Goal: Book appointment/travel/reservation

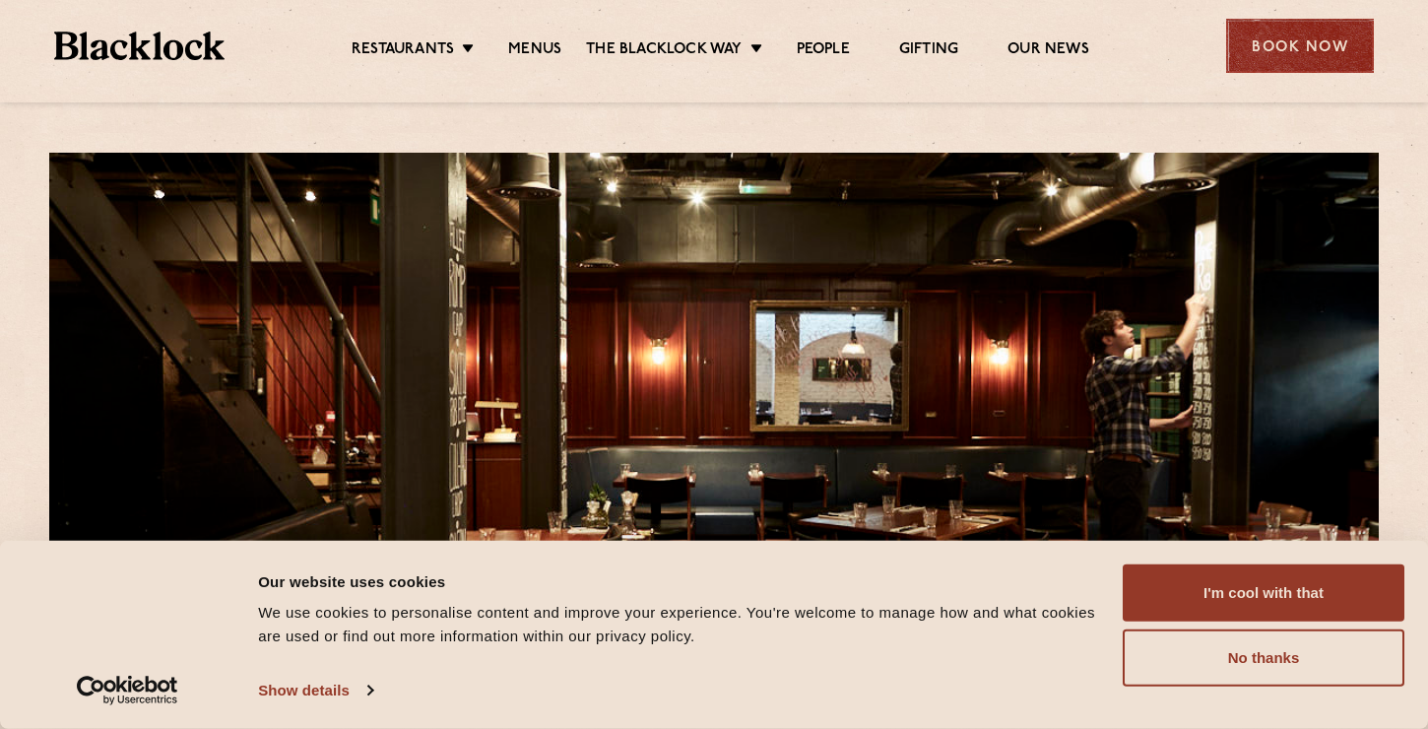
click at [1266, 70] on div "Book Now" at bounding box center [1301, 46] width 148 height 54
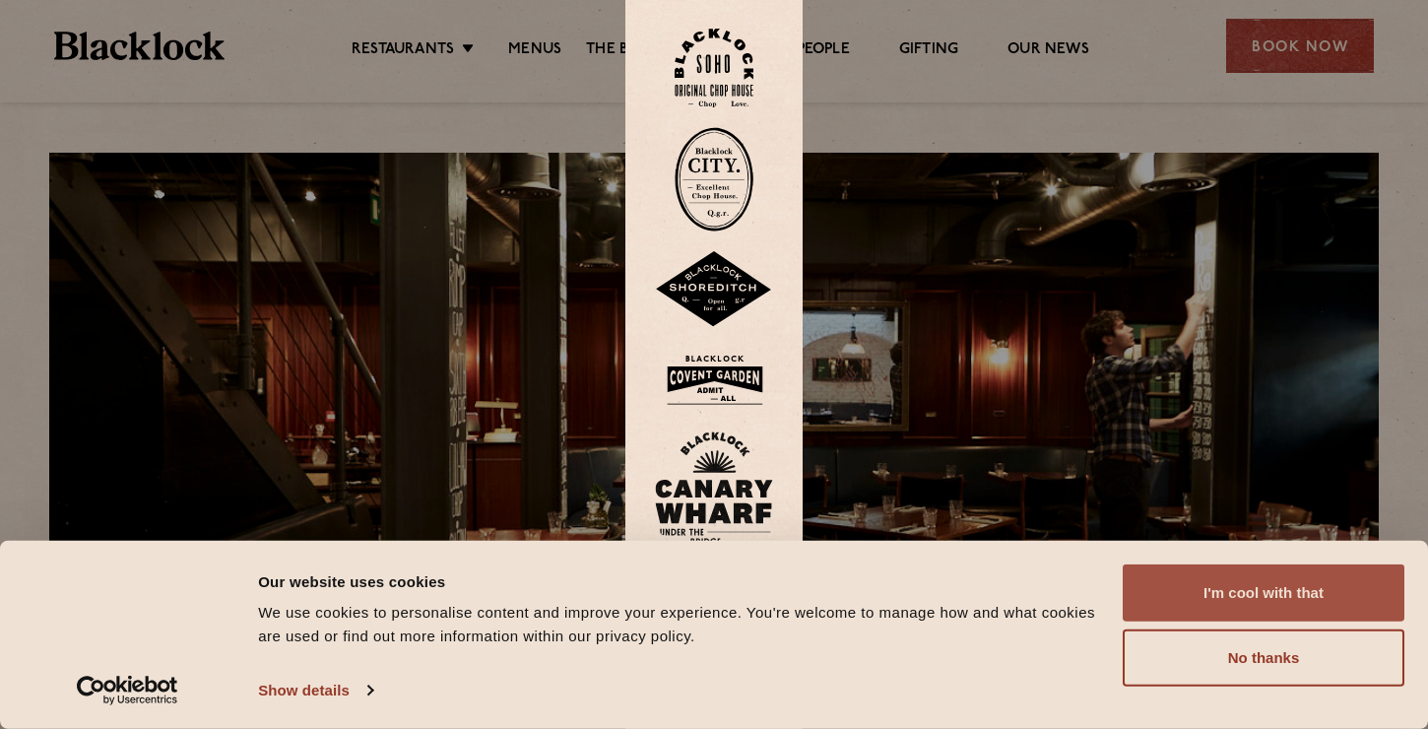
click at [1295, 571] on button "I'm cool with that" at bounding box center [1264, 592] width 282 height 57
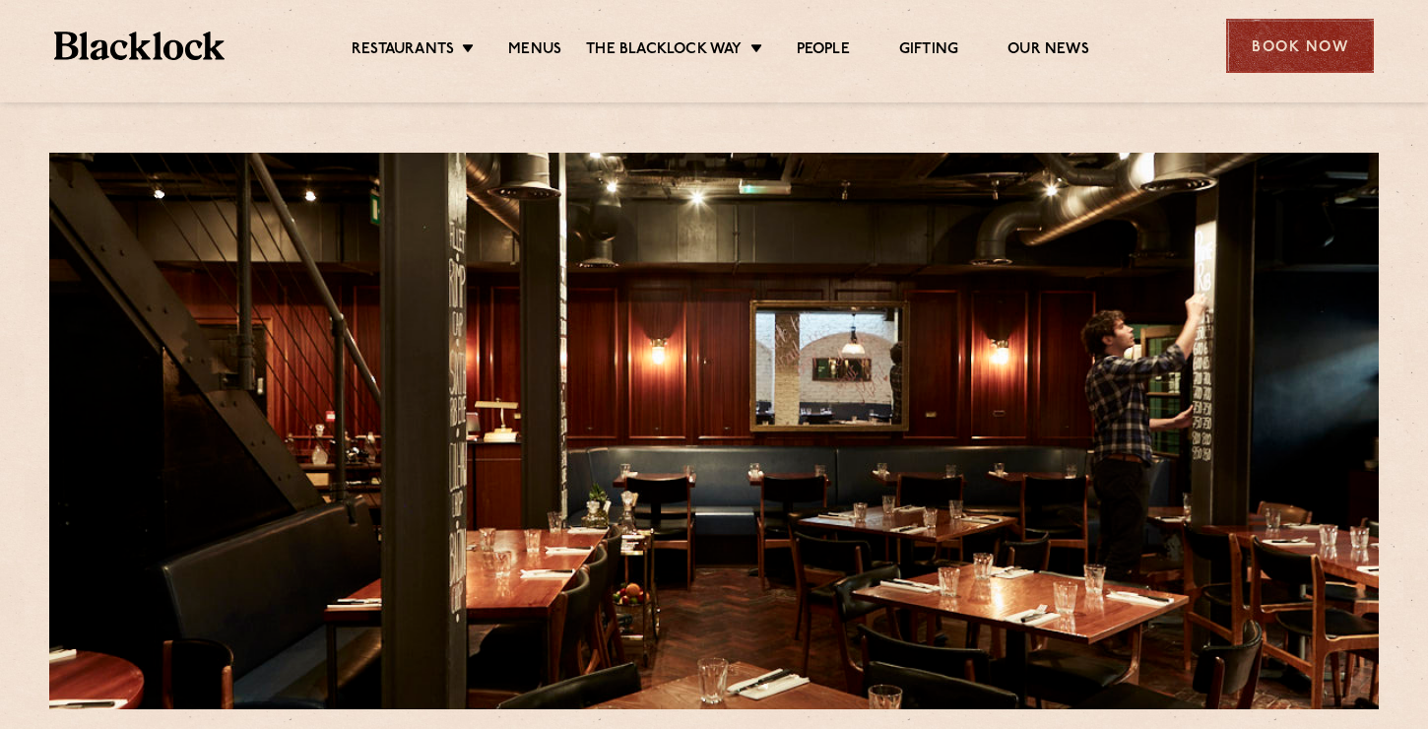
click at [1245, 45] on div "Book Now" at bounding box center [1301, 46] width 148 height 54
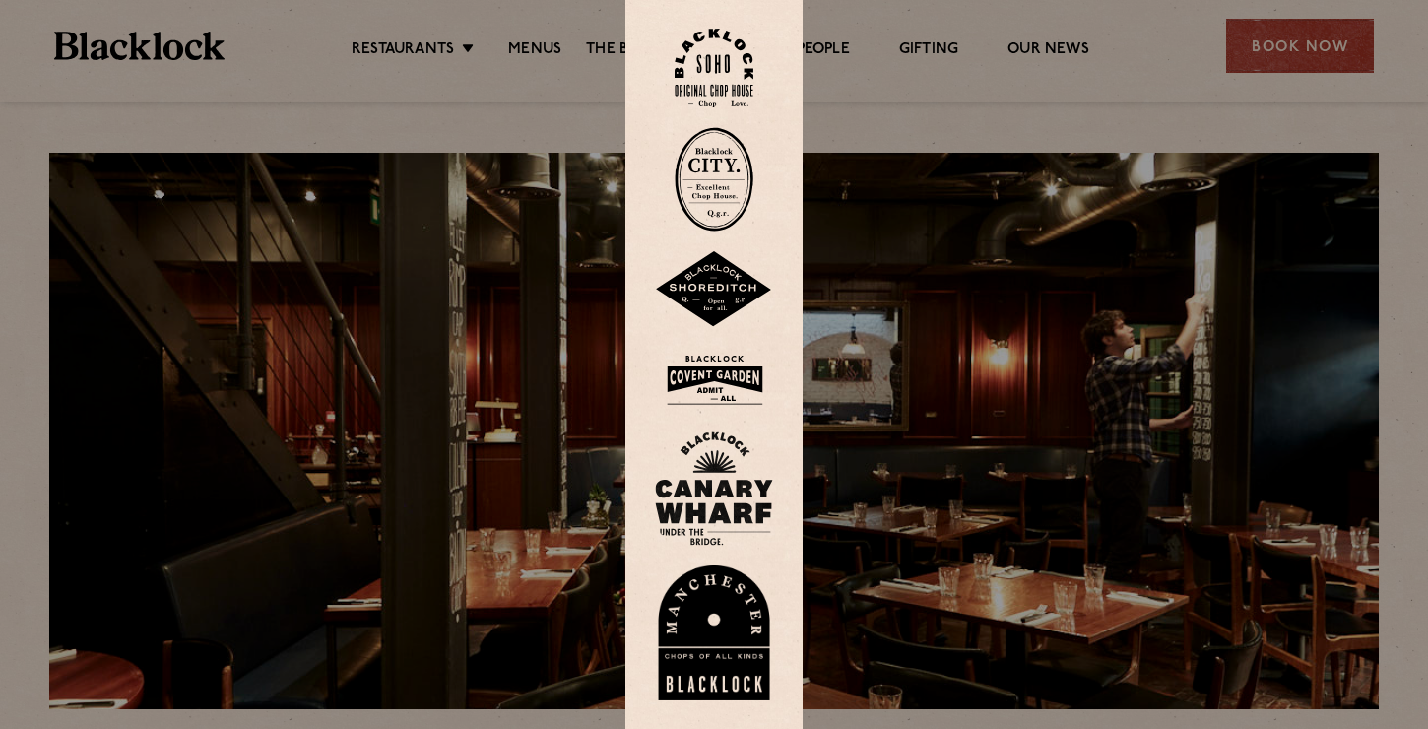
click at [693, 48] on img at bounding box center [714, 69] width 79 height 80
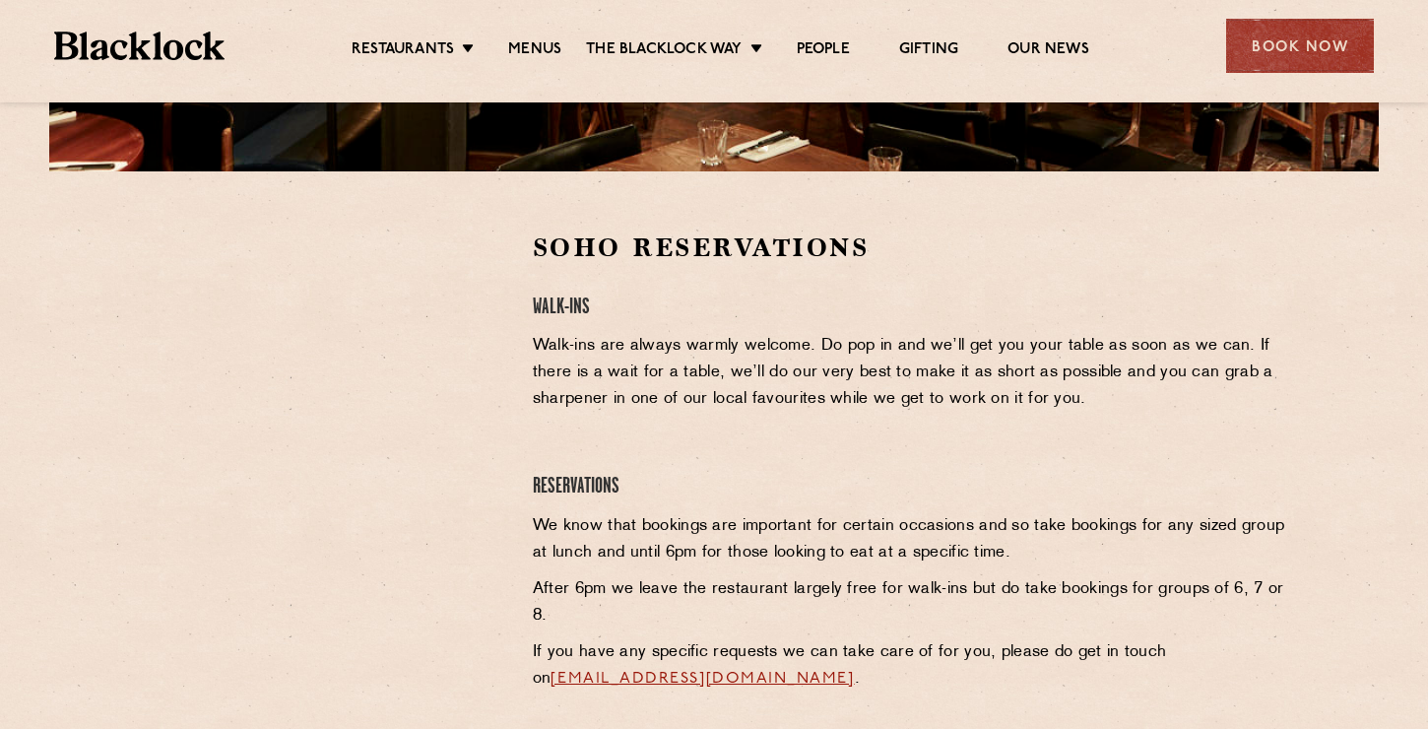
scroll to position [602, 0]
